Goal: Information Seeking & Learning: Learn about a topic

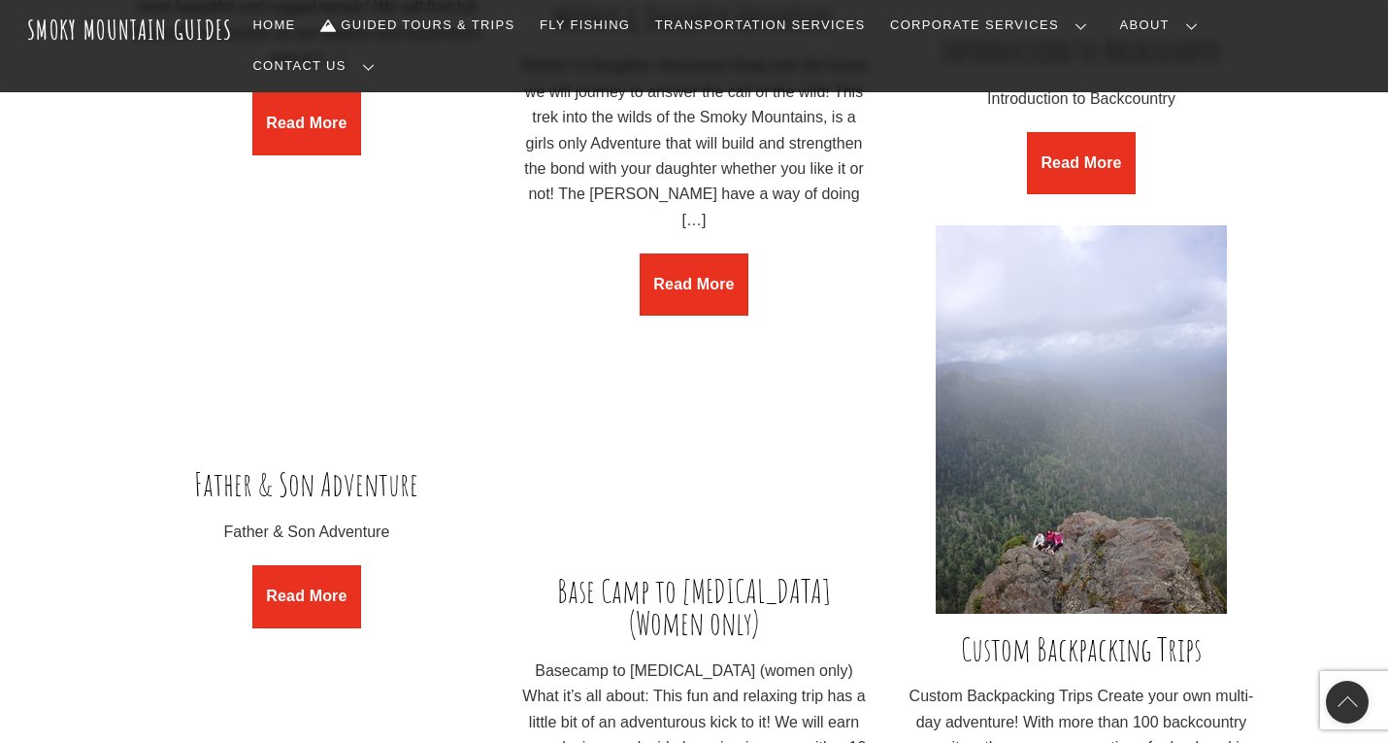
scroll to position [2475, 0]
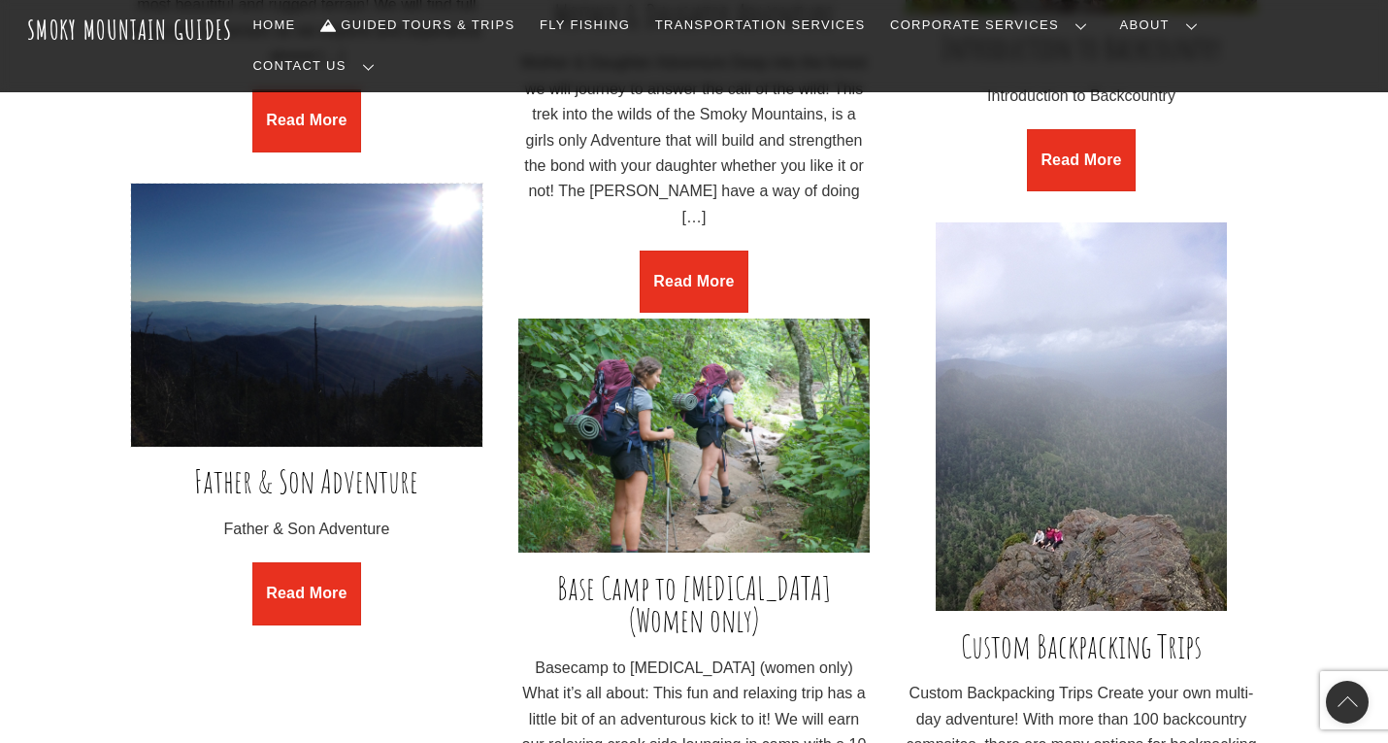
click at [302, 334] on img at bounding box center [306, 314] width 351 height 263
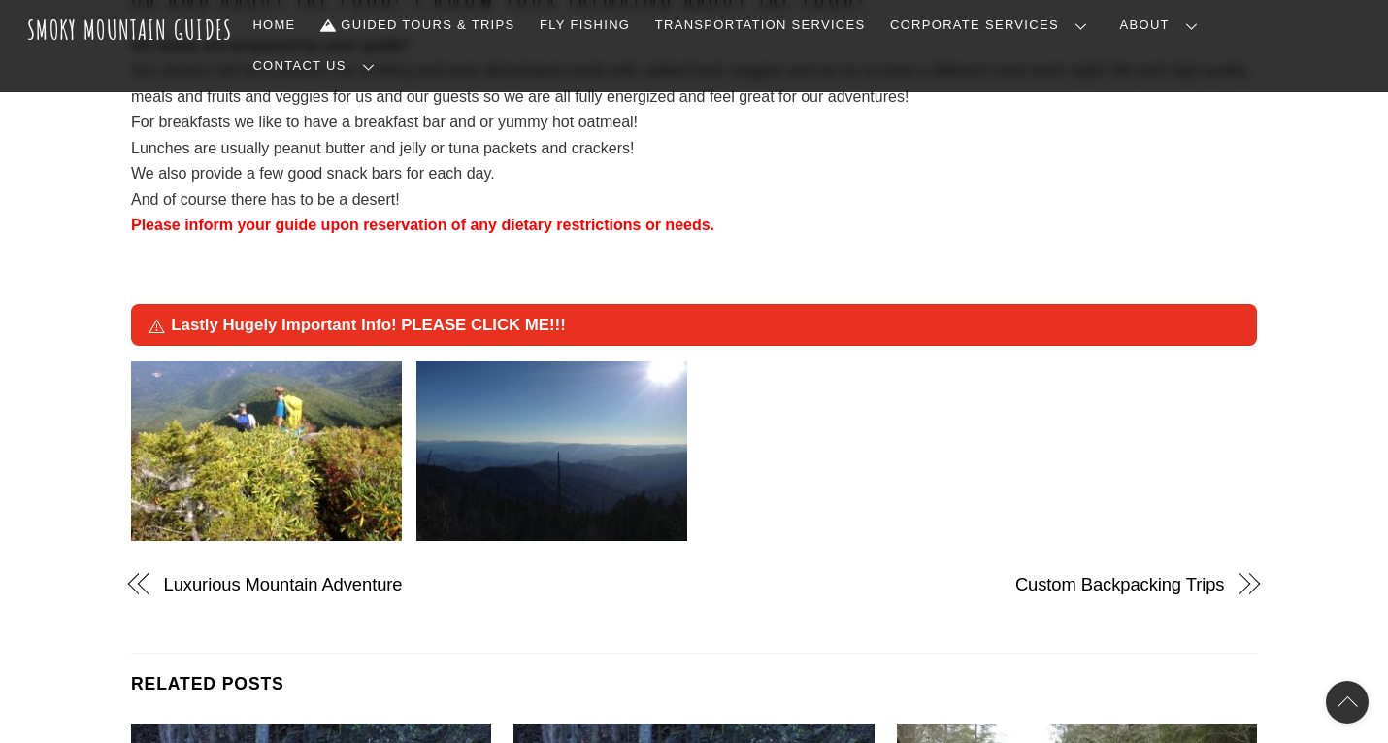
scroll to position [2845, 0]
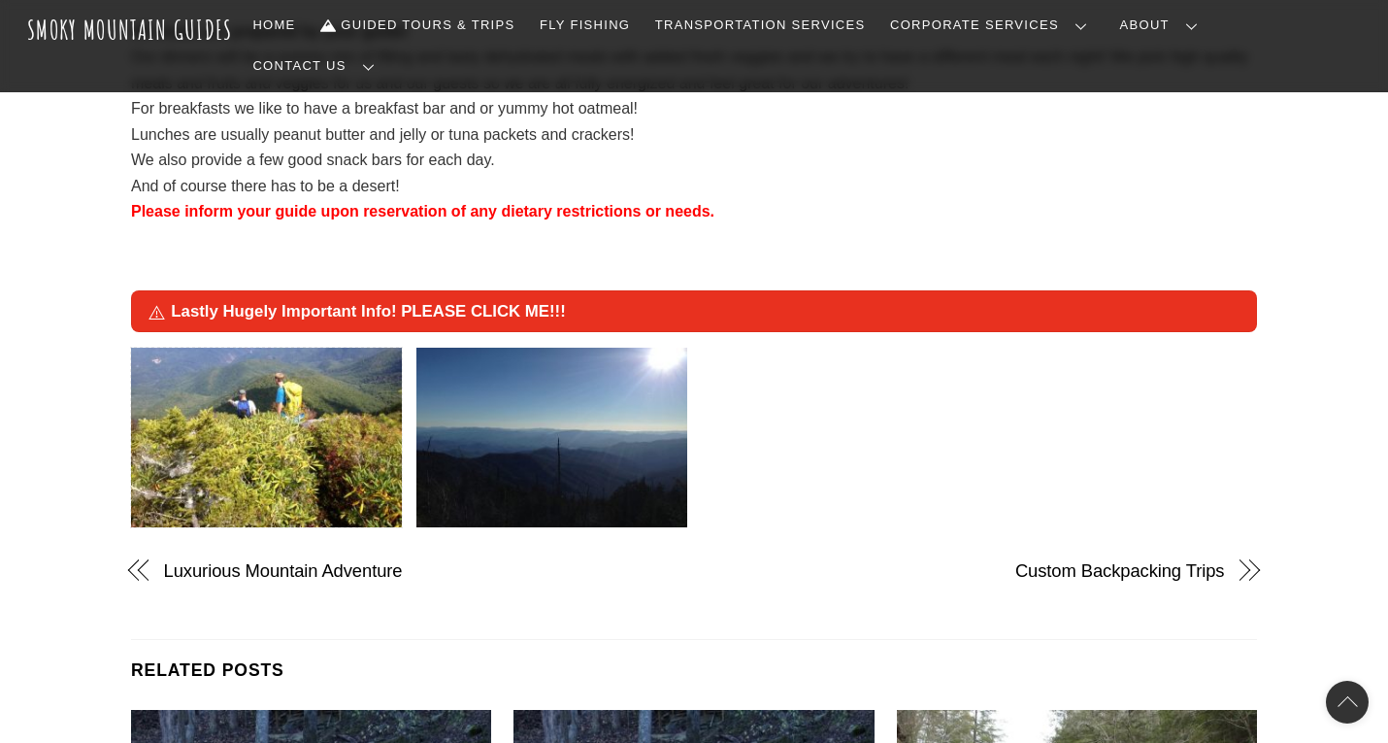
click at [290, 381] on img at bounding box center [266, 438] width 271 height 181
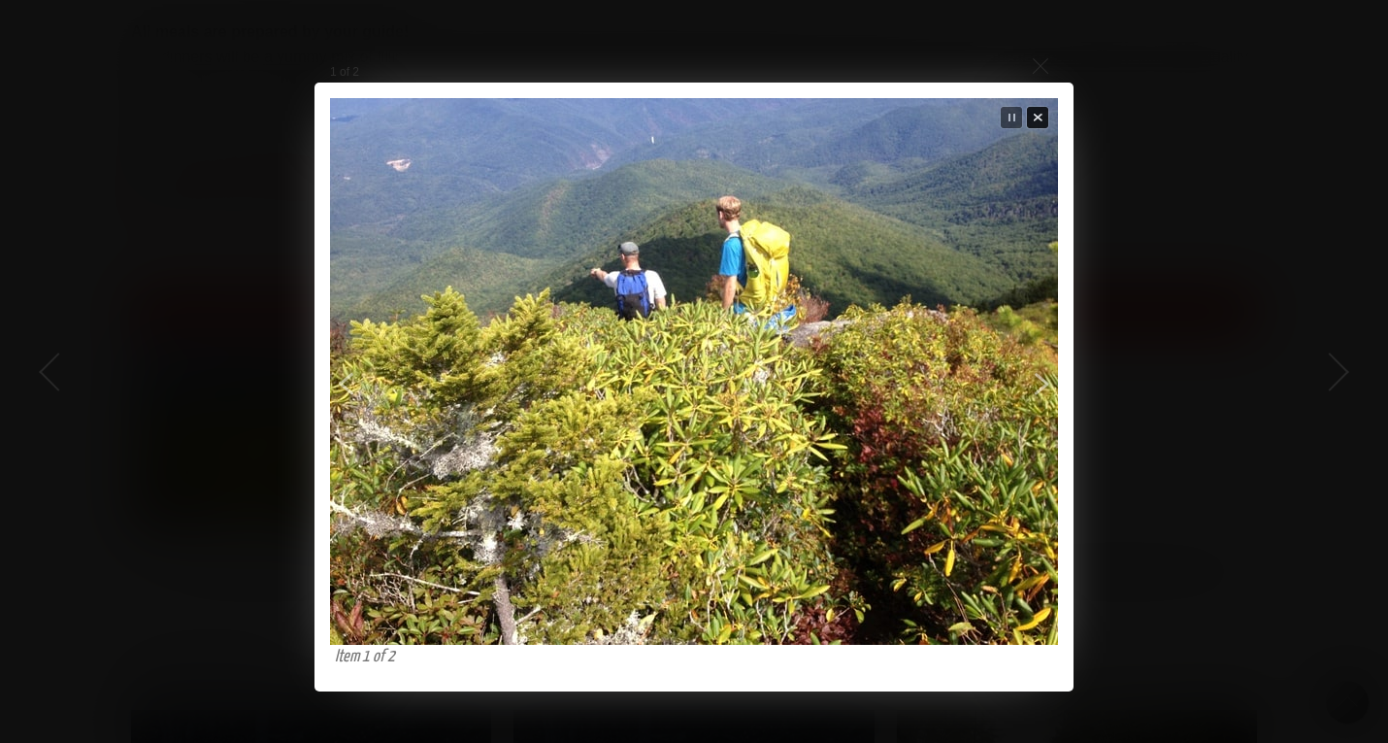
click at [1034, 116] on span "Close" at bounding box center [1038, 118] width 24 height 24
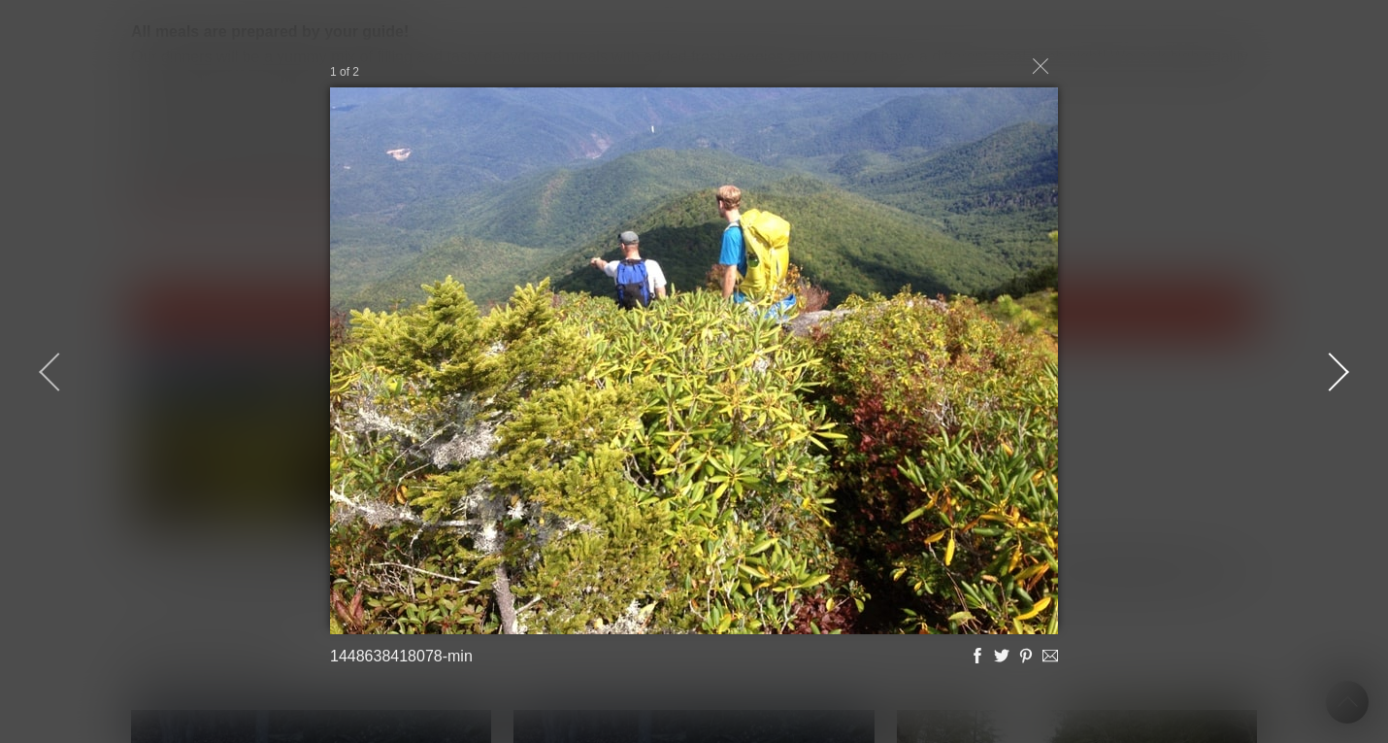
click at [1331, 375] on div at bounding box center [1329, 371] width 87 height 87
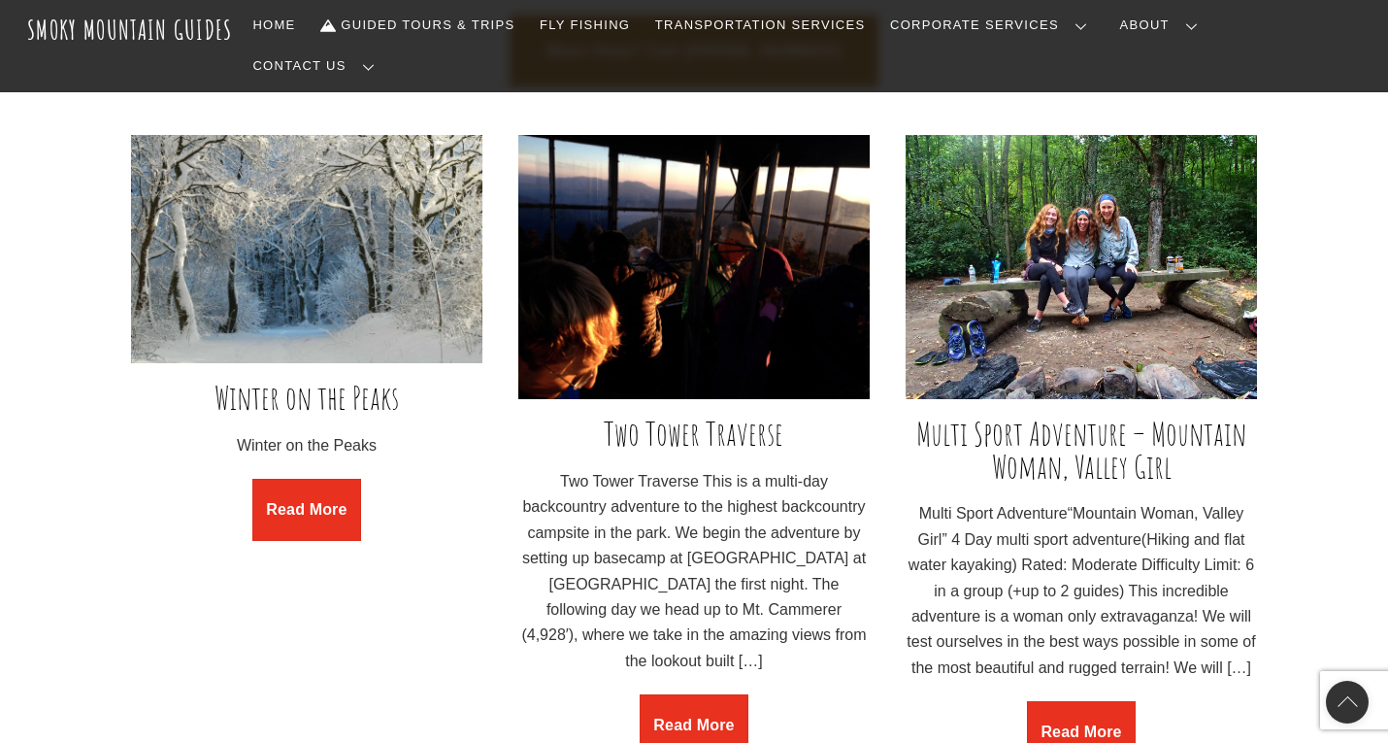
scroll to position [1345, 0]
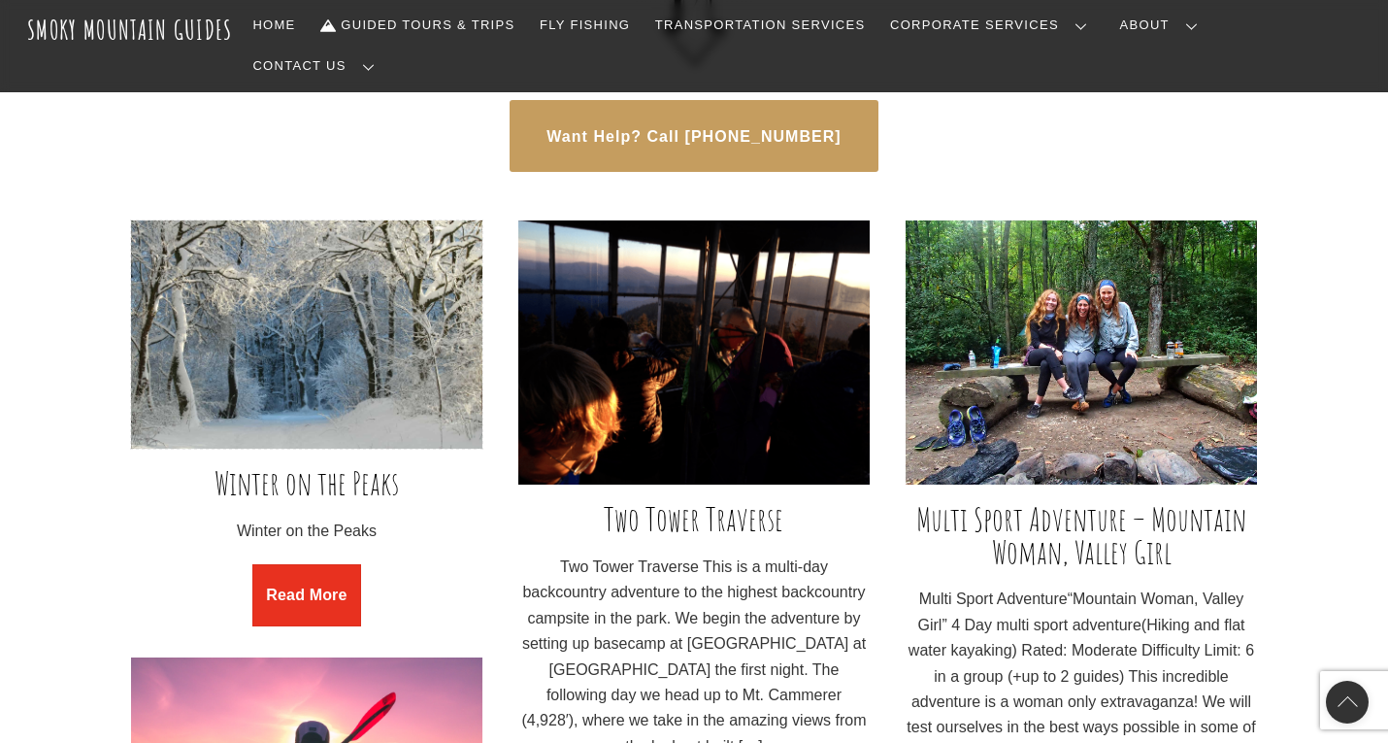
click at [309, 318] on img at bounding box center [306, 334] width 351 height 228
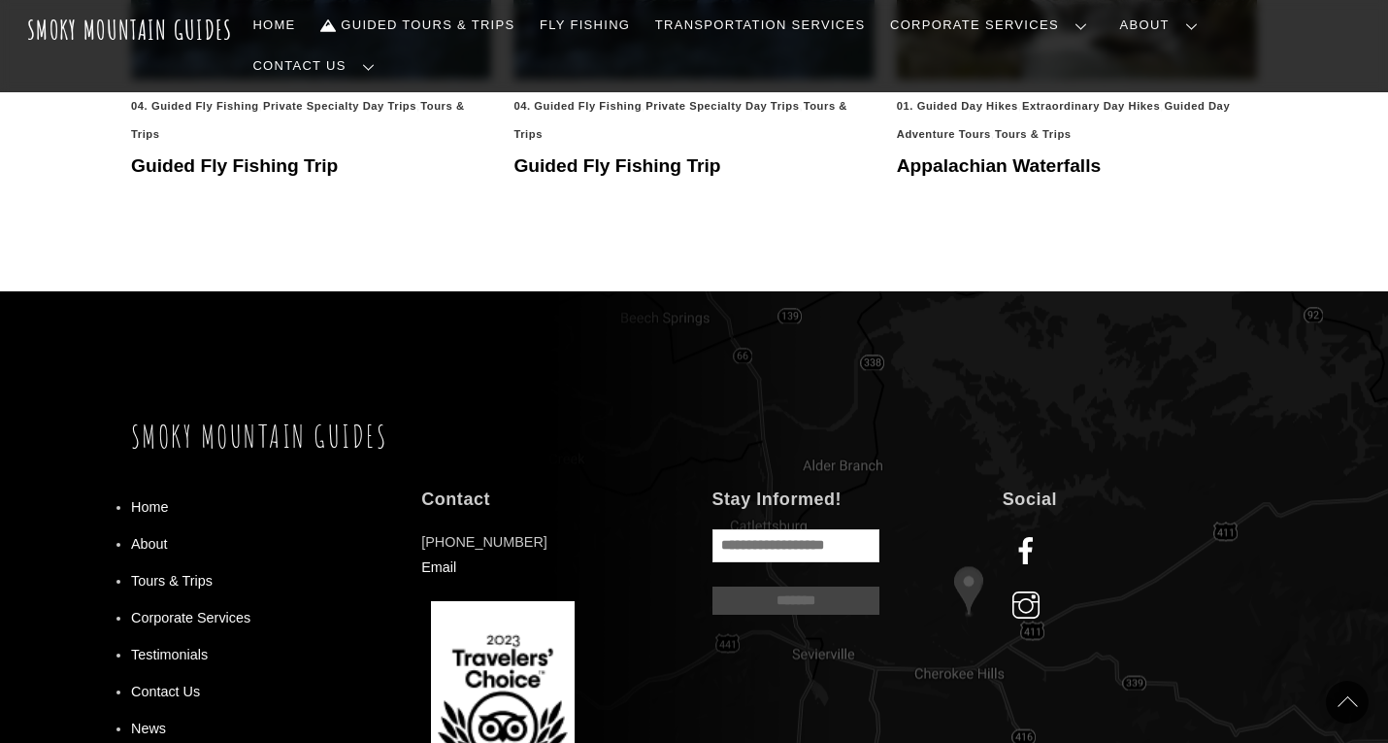
scroll to position [3657, 0]
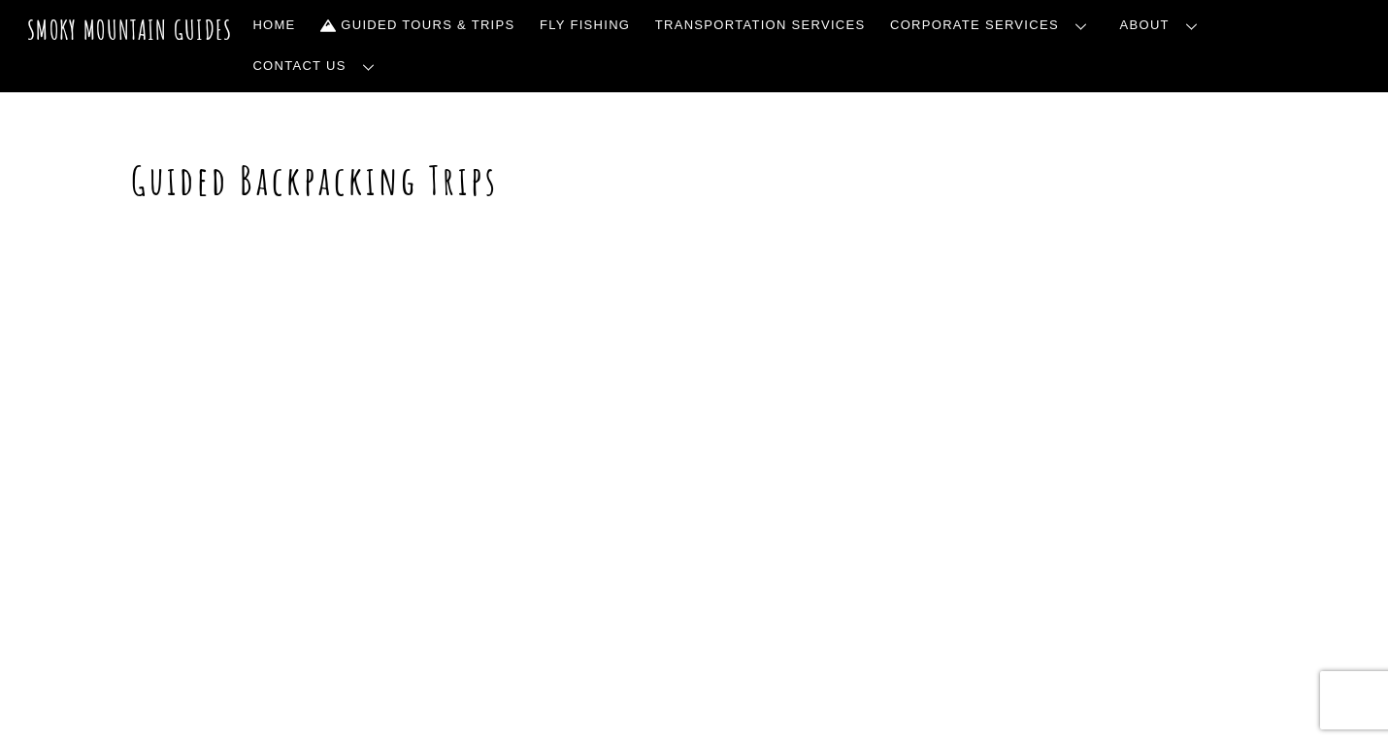
scroll to position [1345, 0]
